Goal: Task Accomplishment & Management: Manage account settings

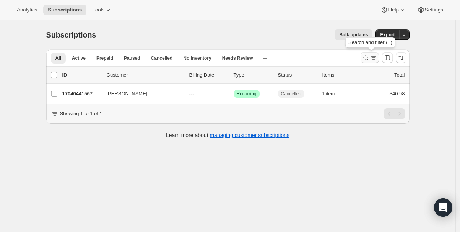
click at [368, 56] on icon "Search and filter results" at bounding box center [366, 58] width 8 height 8
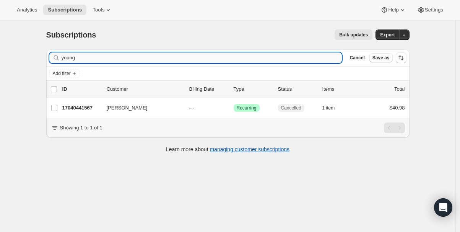
click at [122, 62] on input "young" at bounding box center [202, 57] width 281 height 11
type input "[PERSON_NAME]"
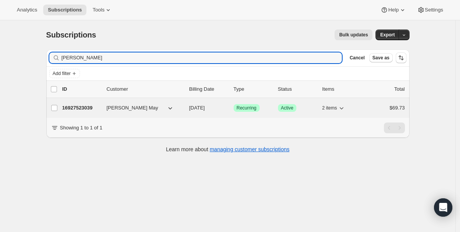
click at [116, 108] on span "[PERSON_NAME] May" at bounding box center [133, 108] width 52 height 8
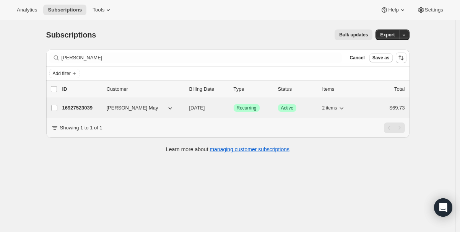
click at [101, 107] on p "16927523039" at bounding box center [81, 108] width 38 height 8
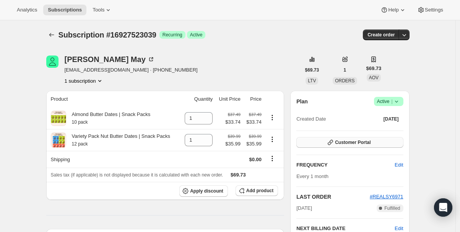
click at [322, 146] on button "Customer Portal" at bounding box center [350, 142] width 107 height 11
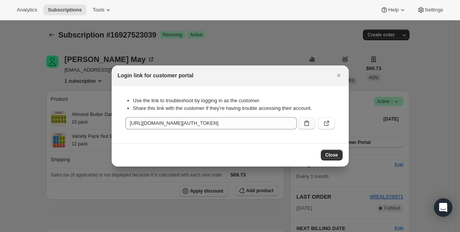
click at [307, 122] on icon ":r38:" at bounding box center [307, 123] width 8 height 8
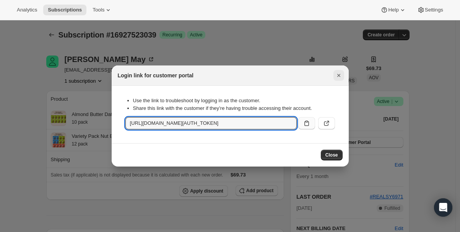
click at [341, 72] on icon "Close" at bounding box center [339, 76] width 8 height 8
